Goal: Navigation & Orientation: Find specific page/section

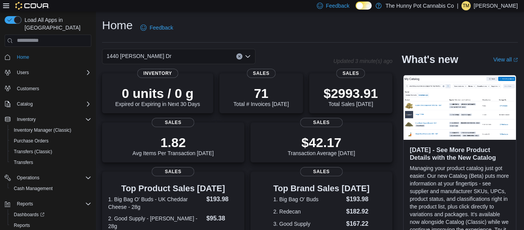
click at [488, 5] on p "[PERSON_NAME]" at bounding box center [495, 5] width 44 height 9
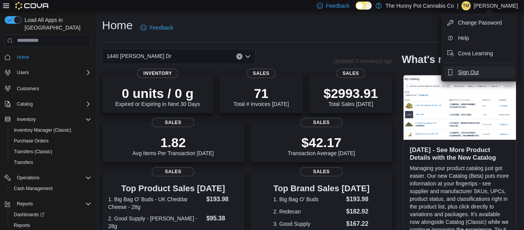
click at [467, 70] on span "Sign Out" at bounding box center [468, 72] width 21 height 8
